Goal: Task Accomplishment & Management: Use online tool/utility

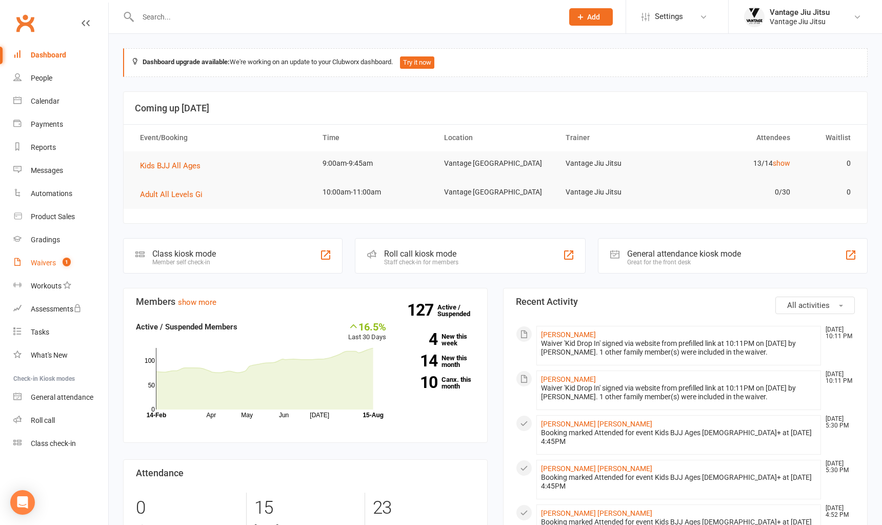
click at [41, 262] on div "Waivers" at bounding box center [43, 263] width 25 height 8
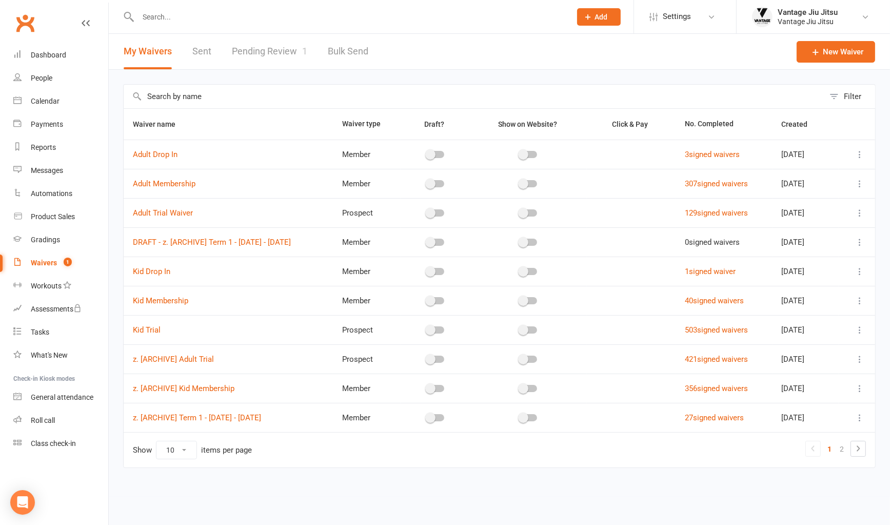
click at [265, 52] on link "Pending Review 1" at bounding box center [269, 51] width 75 height 35
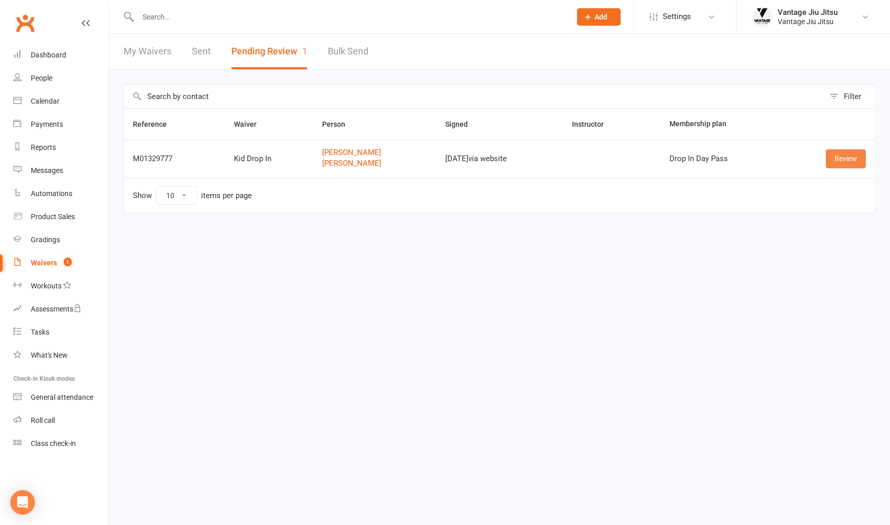
click at [844, 156] on link "Review" at bounding box center [846, 158] width 40 height 18
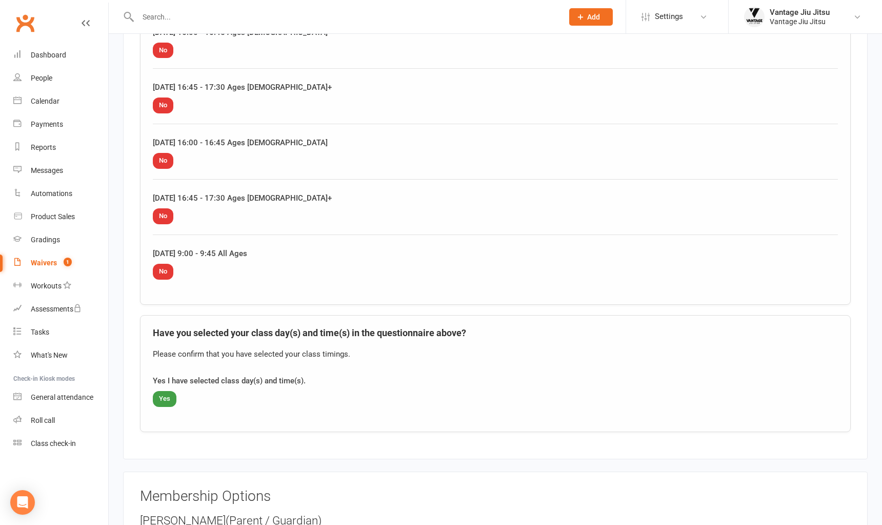
scroll to position [1795, 0]
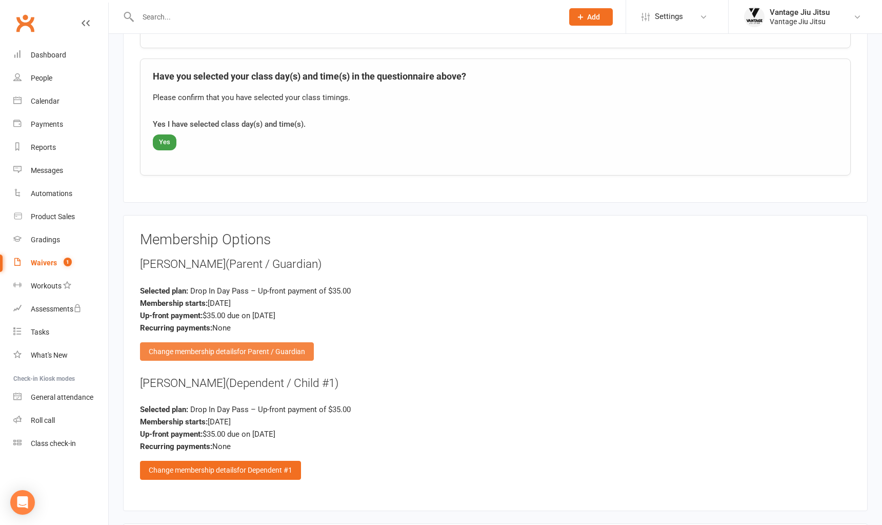
click at [266, 347] on span "for Parent / Guardian" at bounding box center [271, 351] width 68 height 8
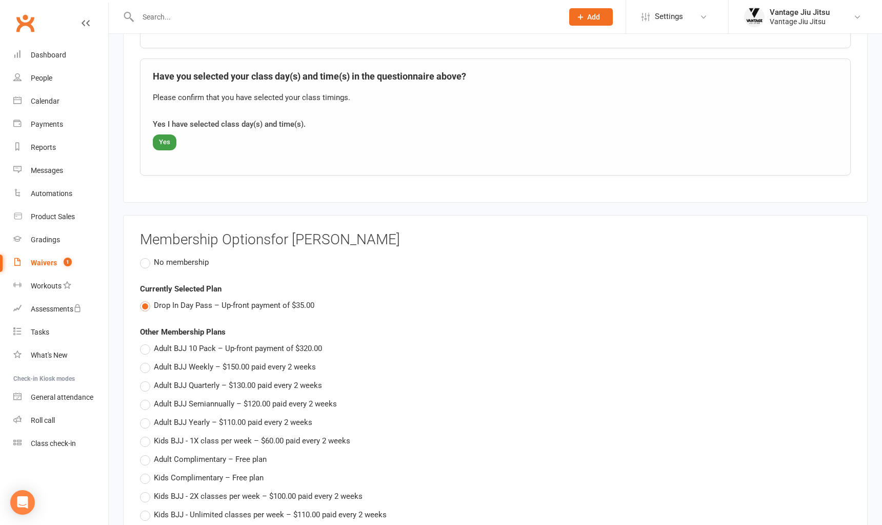
click at [142, 256] on label "No membership" at bounding box center [174, 262] width 69 height 12
click at [142, 256] on input "No membership" at bounding box center [143, 256] width 7 height 0
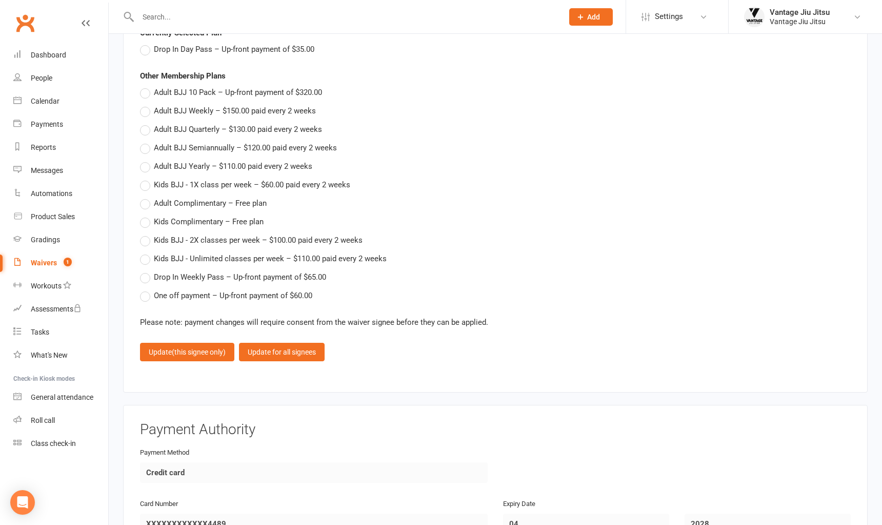
scroll to position [2052, 0]
click at [207, 347] on span "(this signee only)" at bounding box center [199, 351] width 54 height 8
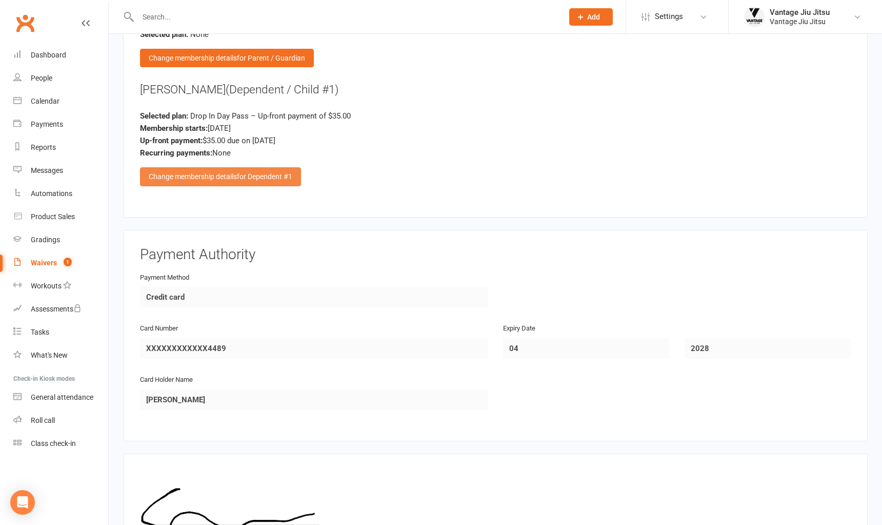
click at [236, 167] on div "Change membership details for Dependent #1" at bounding box center [220, 176] width 161 height 18
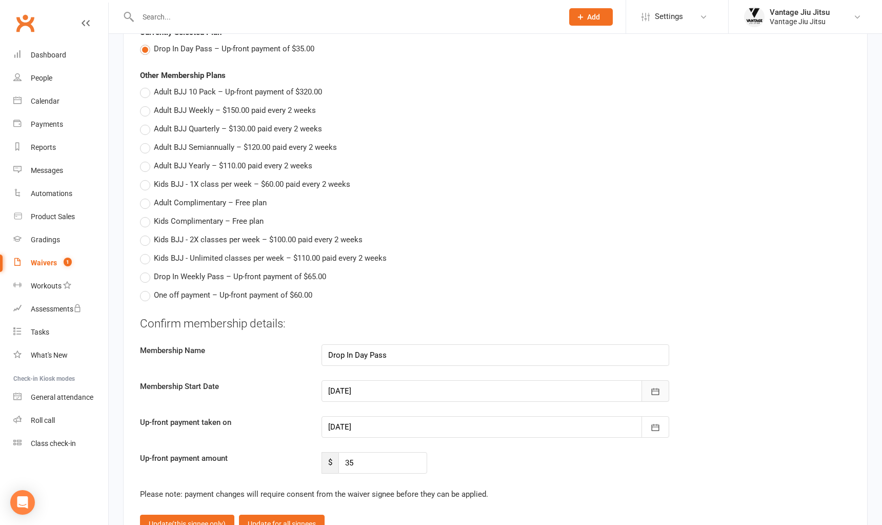
click at [659, 388] on icon "button" at bounding box center [656, 391] width 8 height 7
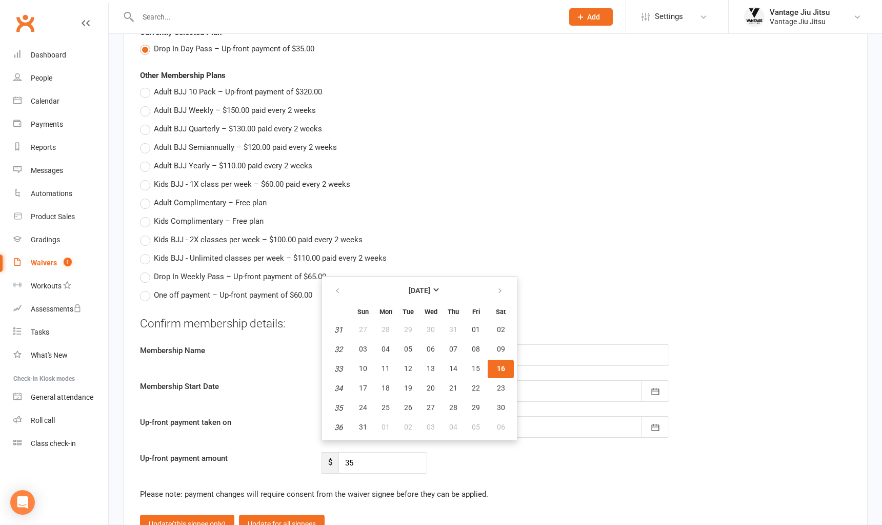
click at [503, 360] on button "16" at bounding box center [501, 369] width 26 height 18
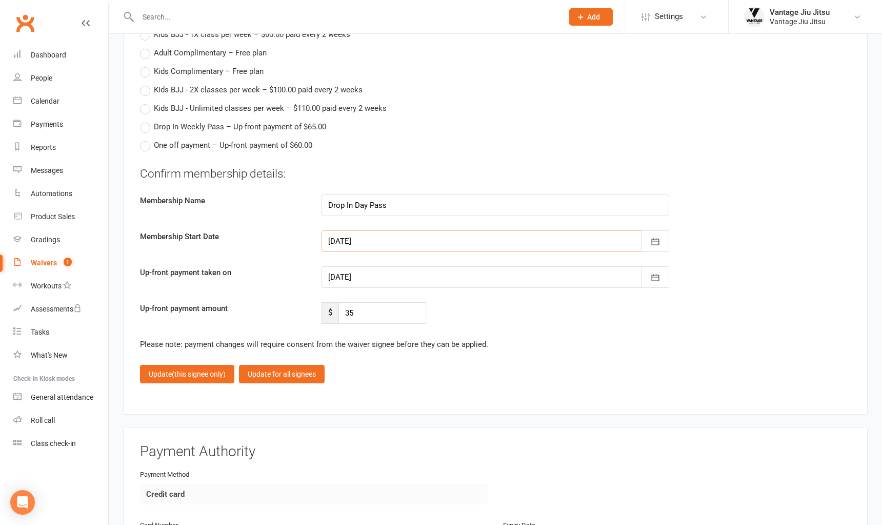
scroll to position [2206, 0]
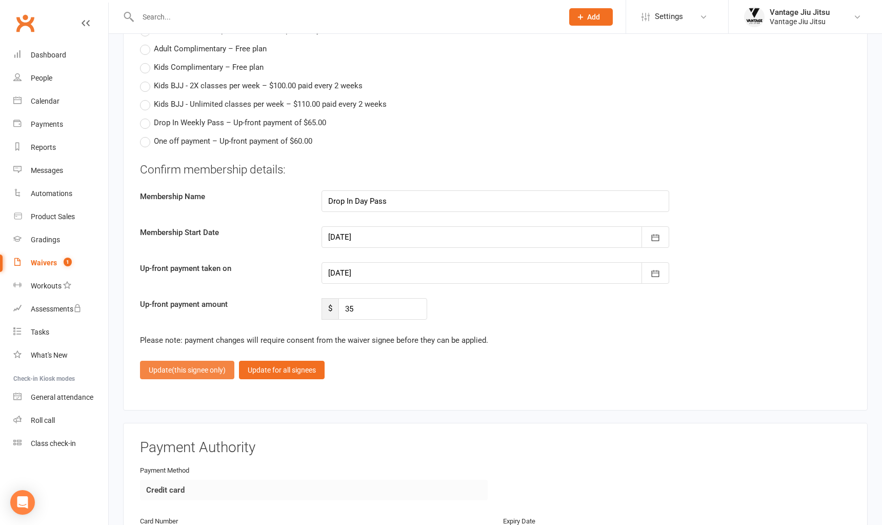
click at [211, 366] on span "(this signee only)" at bounding box center [199, 370] width 54 height 8
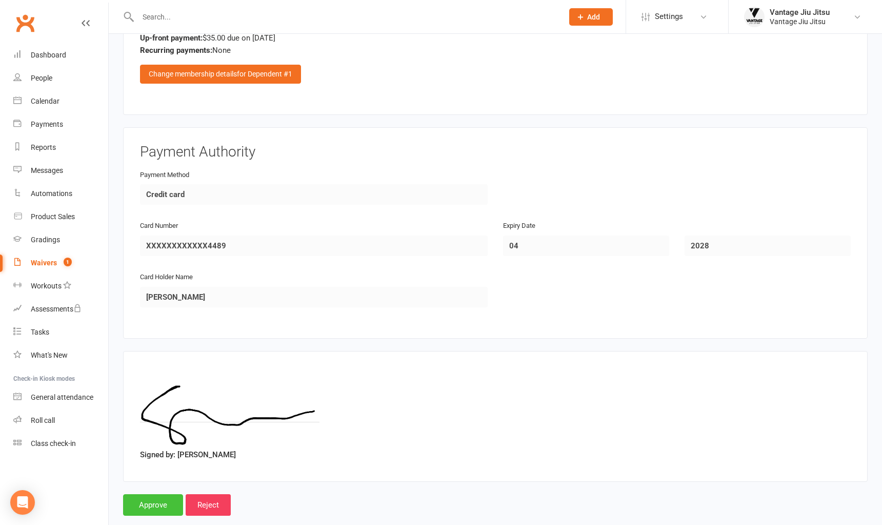
click at [155, 494] on input "Approve" at bounding box center [153, 505] width 60 height 22
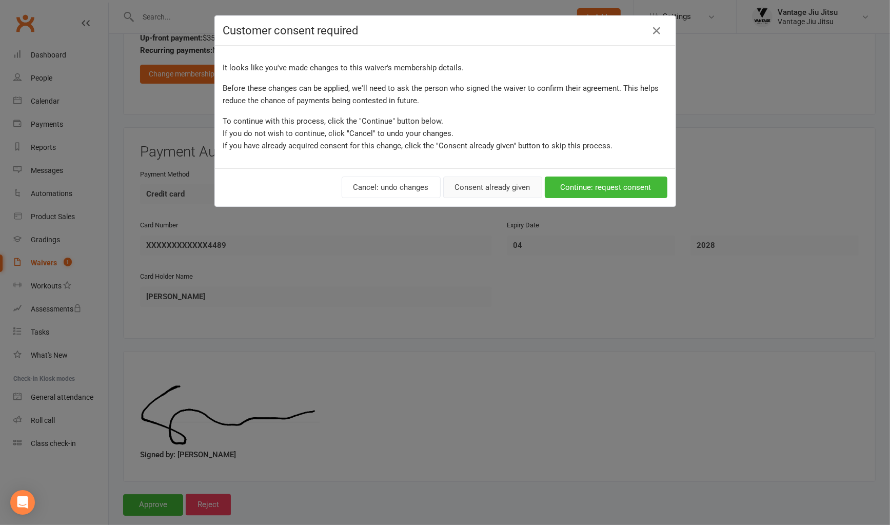
click at [470, 191] on button "Consent already given" at bounding box center [492, 187] width 99 height 22
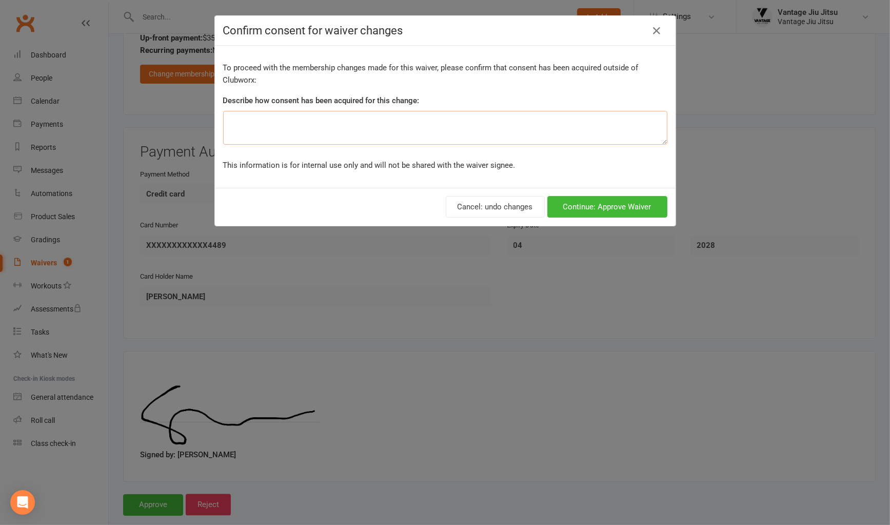
click at [377, 135] on textarea at bounding box center [445, 128] width 444 height 34
type textarea "."
click at [591, 202] on button "Continue: Approve Waiver" at bounding box center [607, 207] width 120 height 22
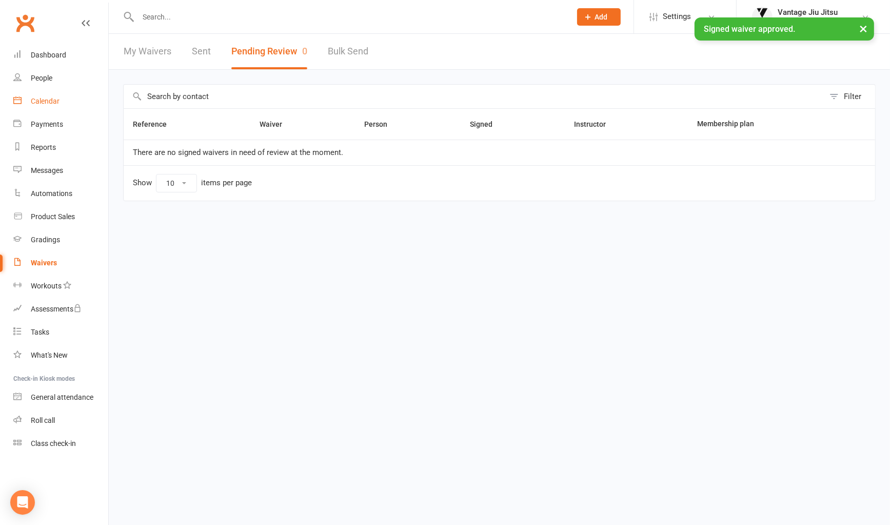
click at [46, 98] on div "Calendar" at bounding box center [45, 101] width 29 height 8
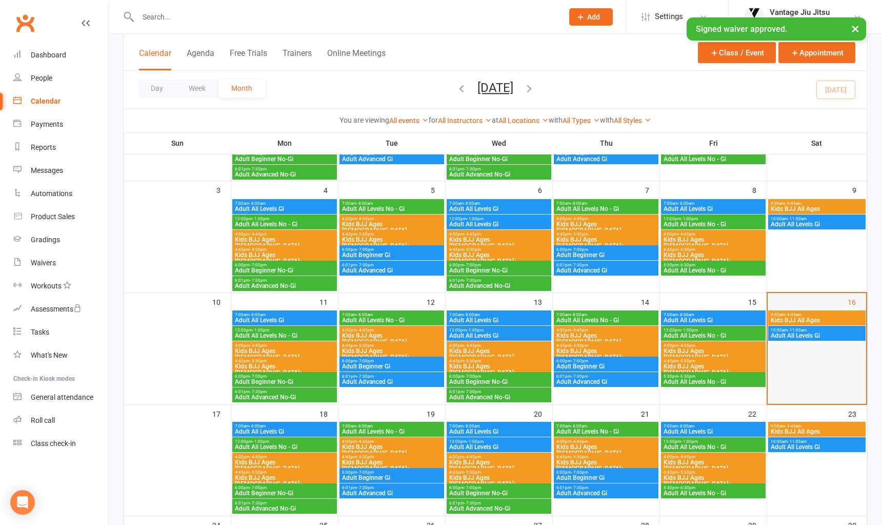
scroll to position [154, 0]
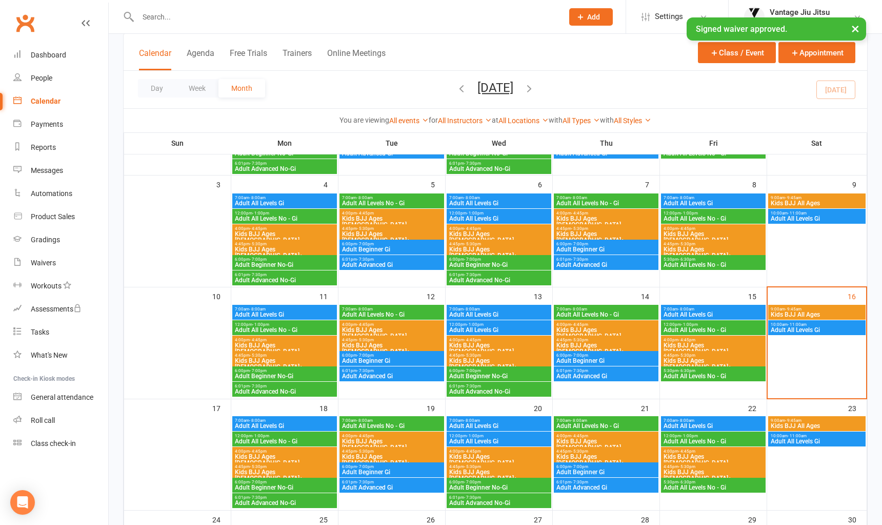
click at [818, 311] on span "Kids BJJ All Ages" at bounding box center [817, 314] width 93 height 6
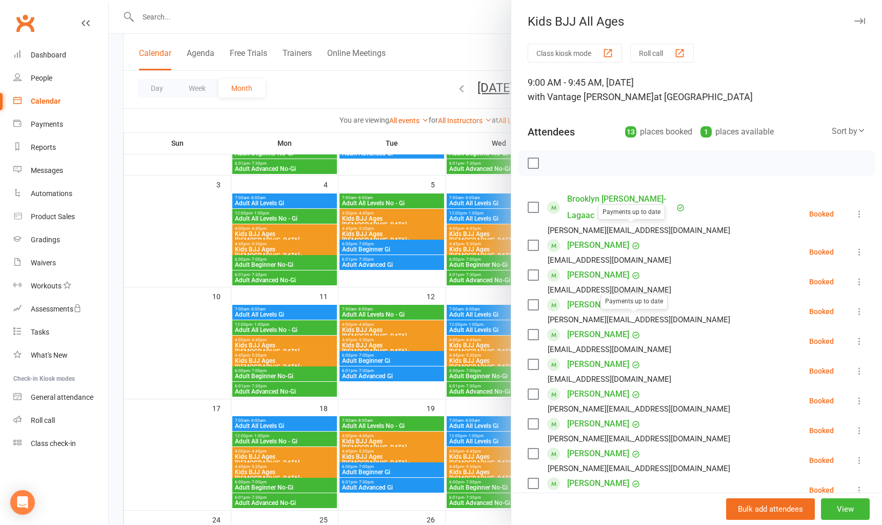
scroll to position [205, 0]
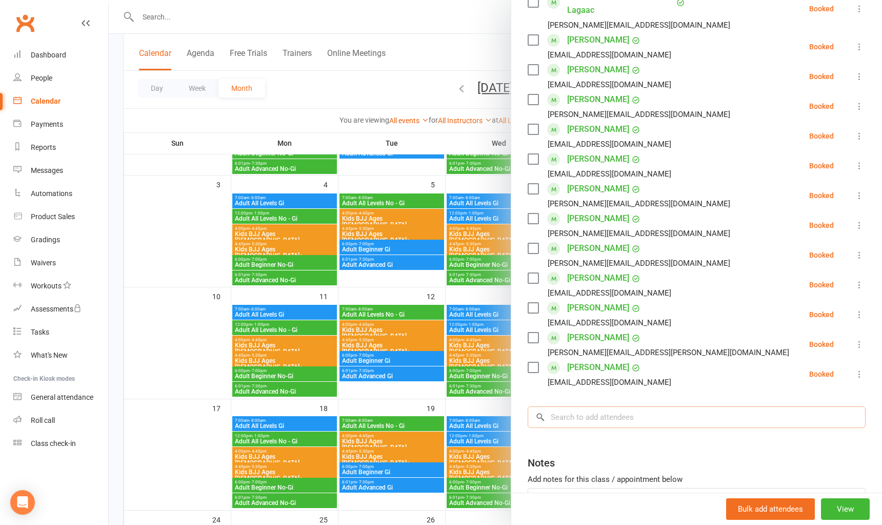
click at [607, 406] on input "search" at bounding box center [697, 417] width 338 height 22
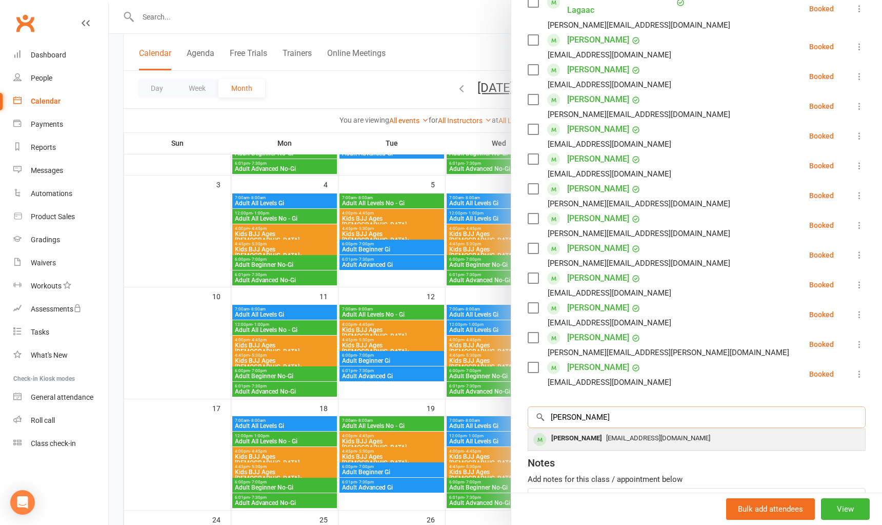
type input "[PERSON_NAME]"
click at [606, 434] on span "[EMAIL_ADDRESS][DOMAIN_NAME]" at bounding box center [658, 438] width 104 height 8
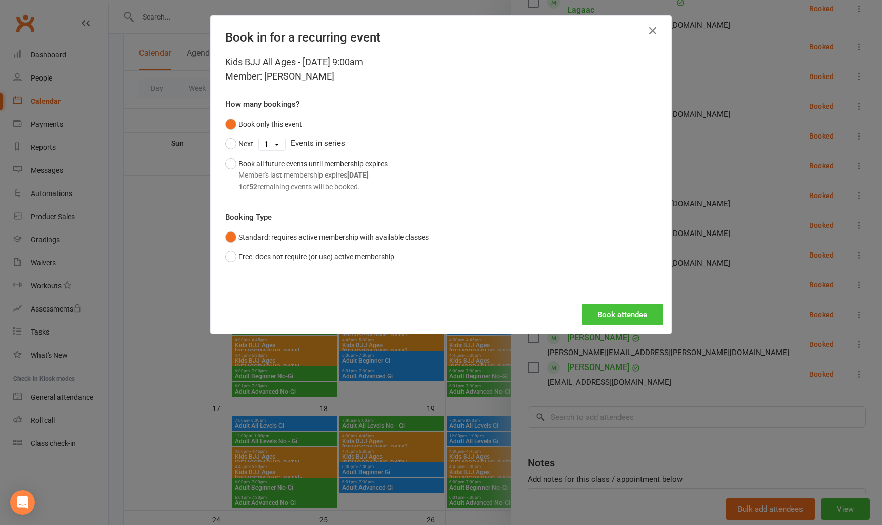
click at [609, 308] on button "Book attendee" at bounding box center [623, 315] width 82 height 22
